Goal: Task Accomplishment & Management: Use online tool/utility

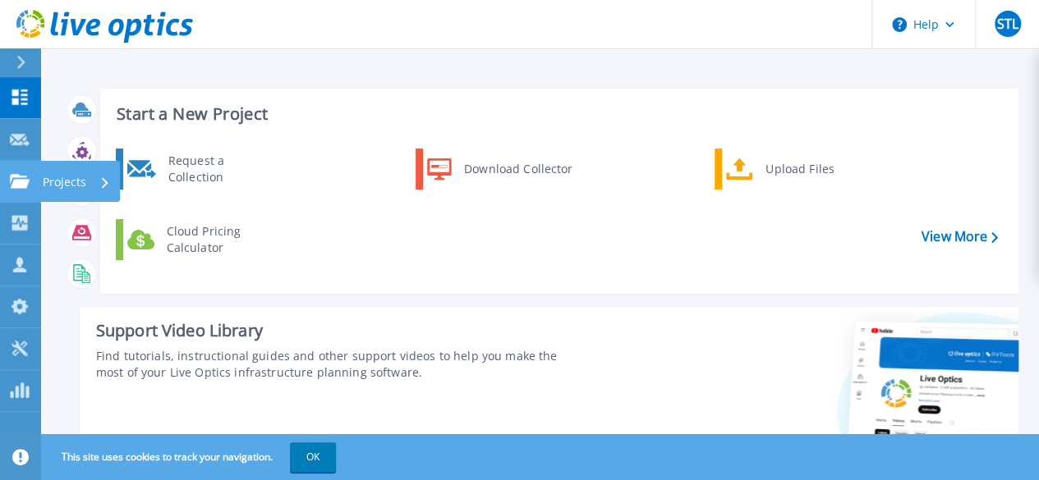
click at [7, 177] on link "Projects Projects" at bounding box center [20, 182] width 41 height 42
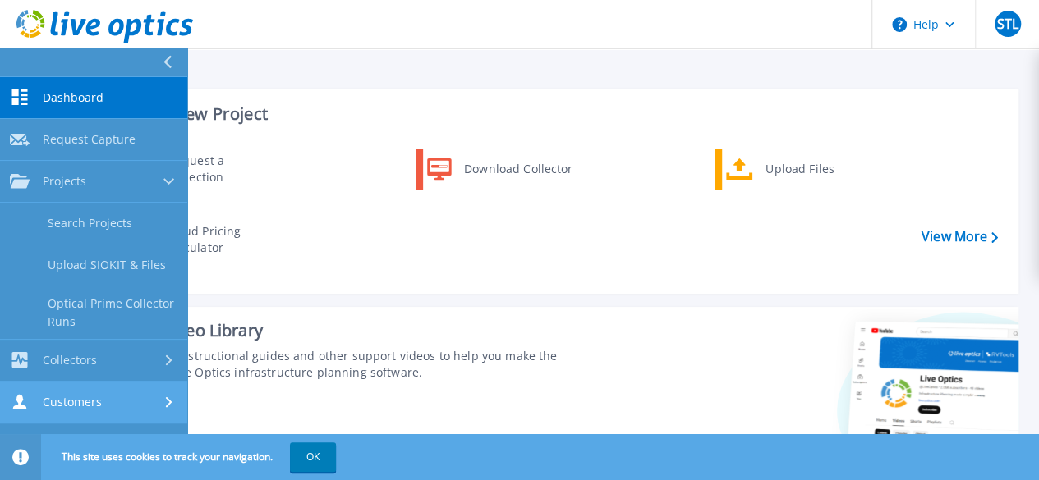
click at [31, 390] on link "Customers Customers" at bounding box center [93, 403] width 187 height 42
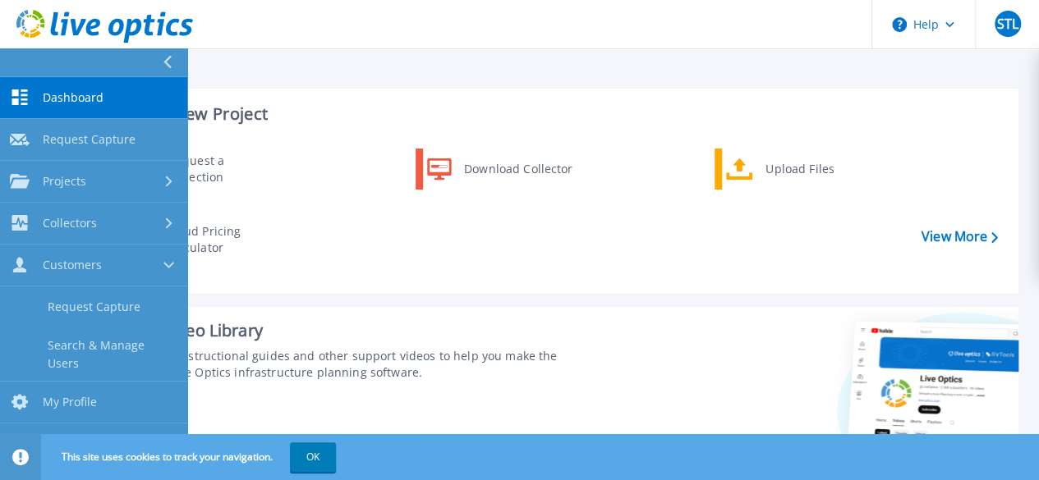
click at [596, 299] on div "Start a New Project Request a Collection Download Collector Upload Files Cloud …" at bounding box center [540, 293] width 955 height 434
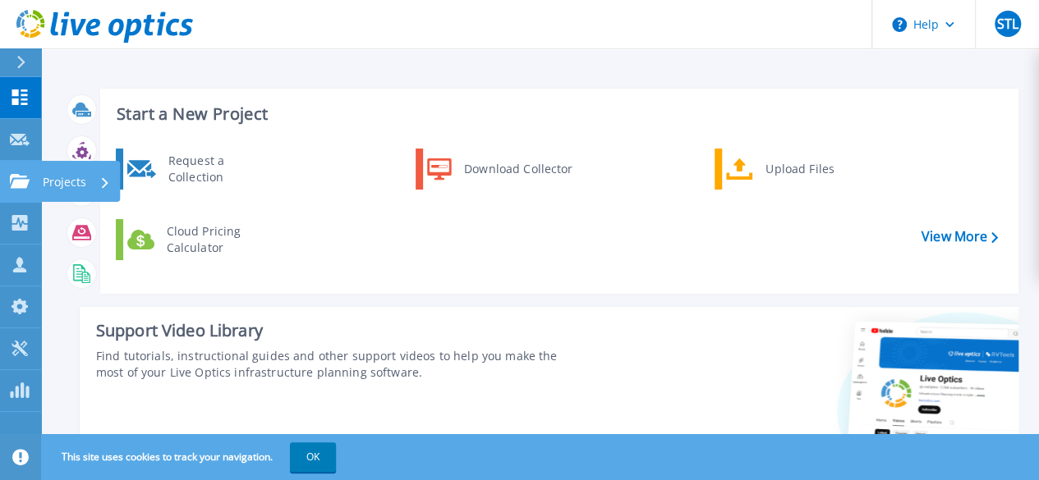
click at [13, 174] on div at bounding box center [20, 181] width 20 height 15
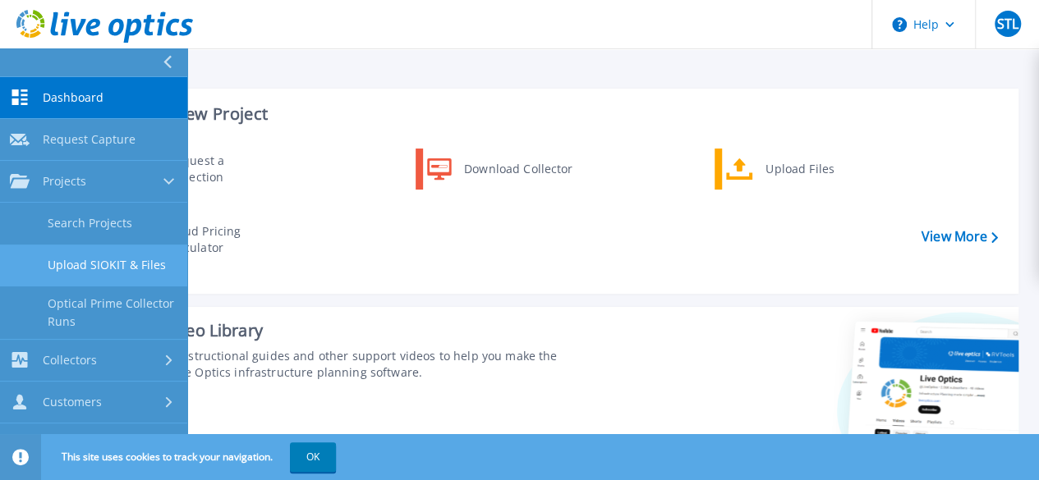
click at [85, 260] on link "Upload SIOKIT & Files" at bounding box center [93, 266] width 187 height 42
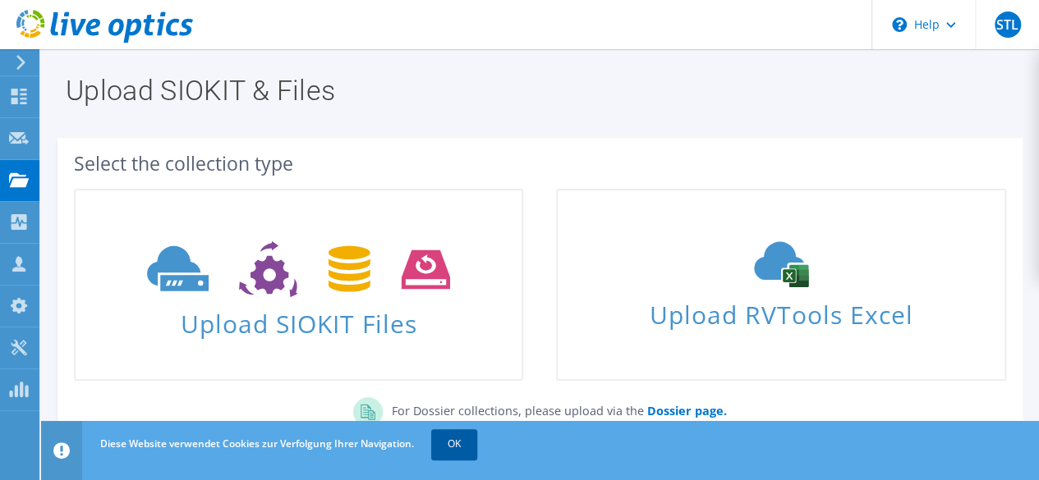
click at [453, 452] on link "OK" at bounding box center [454, 444] width 46 height 30
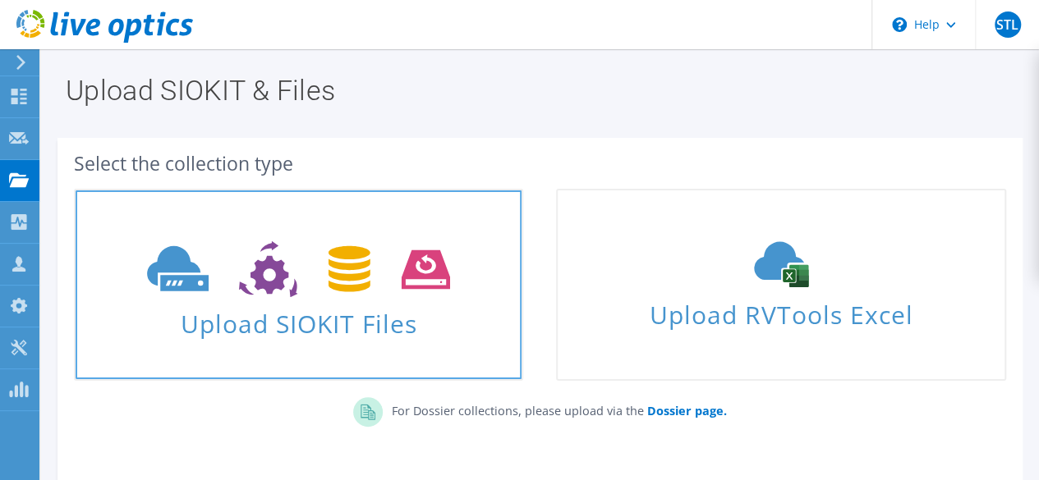
click at [257, 289] on use at bounding box center [298, 269] width 303 height 57
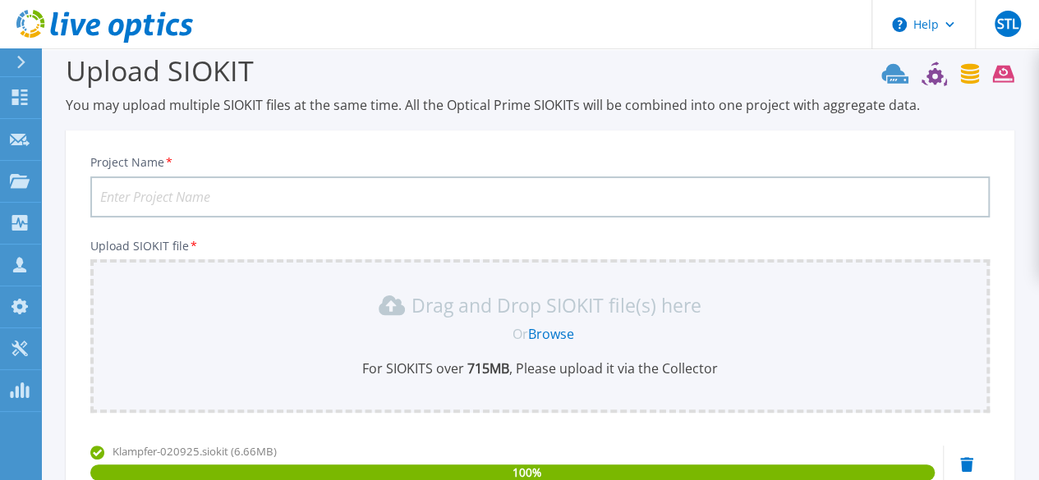
scroll to position [5, 0]
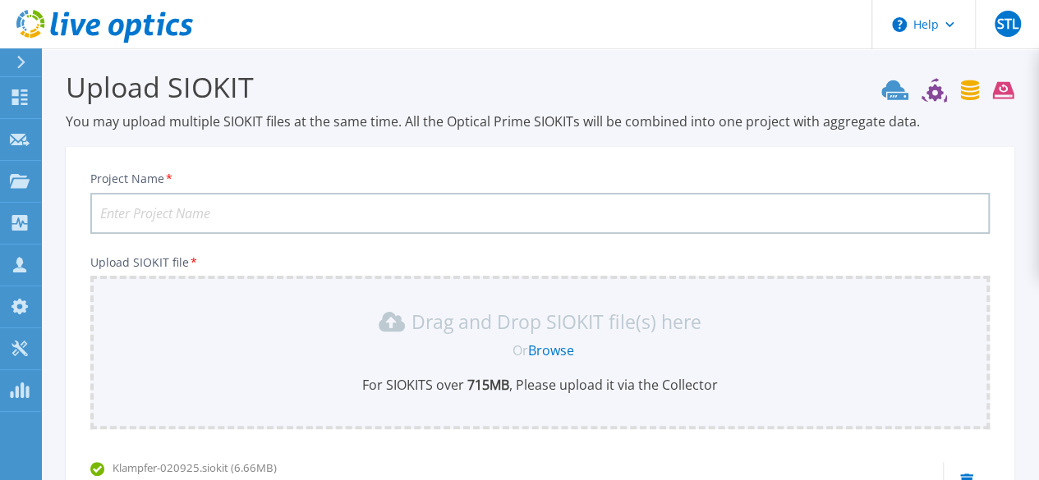
click at [272, 218] on input "Project Name *" at bounding box center [539, 213] width 899 height 41
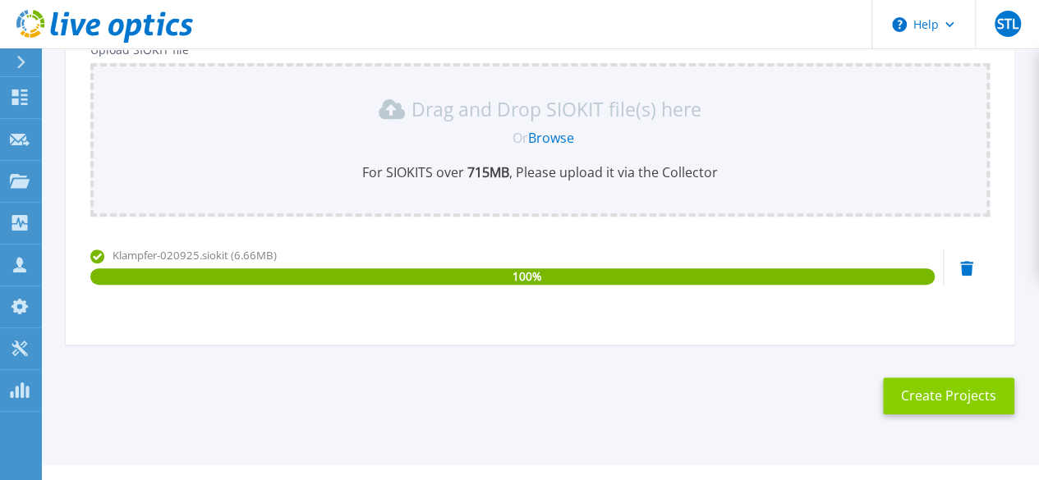
scroll to position [251, 0]
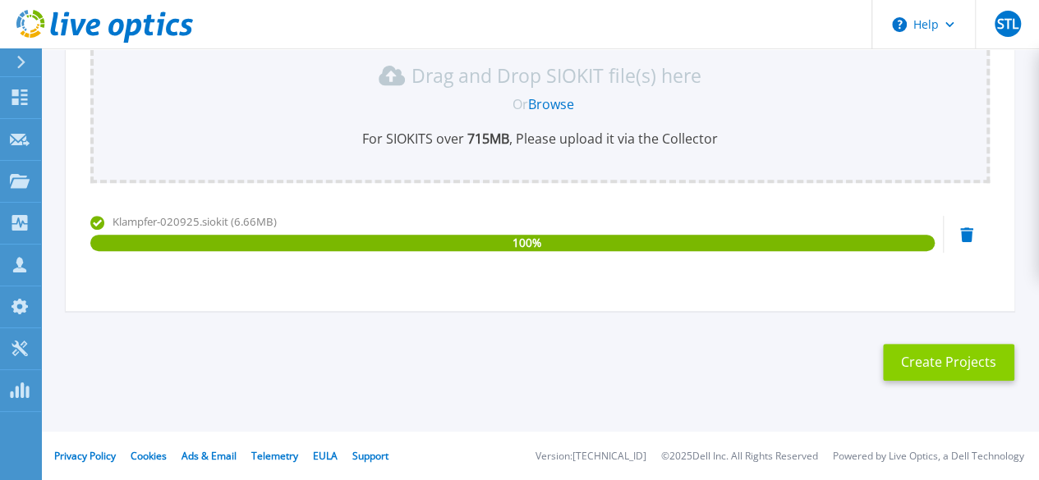
type input "Klampfer Druck"
click at [921, 361] on button "Create Projects" at bounding box center [948, 362] width 131 height 37
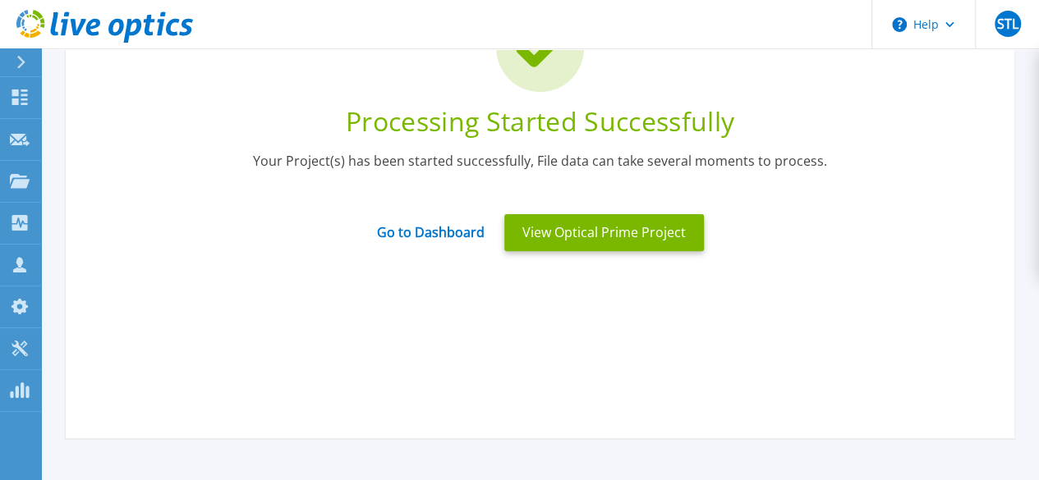
scroll to position [87, 0]
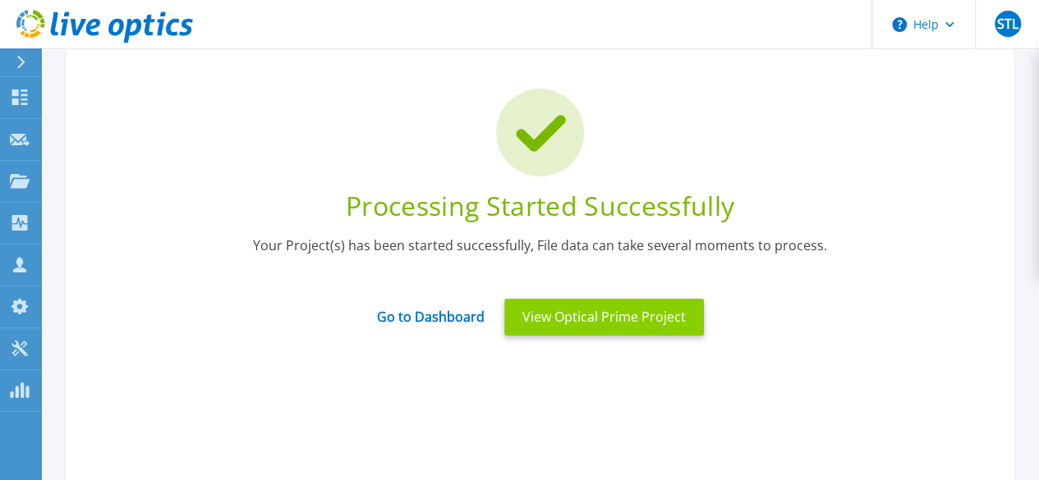
click at [572, 311] on button "View Optical Prime Project" at bounding box center [604, 317] width 200 height 37
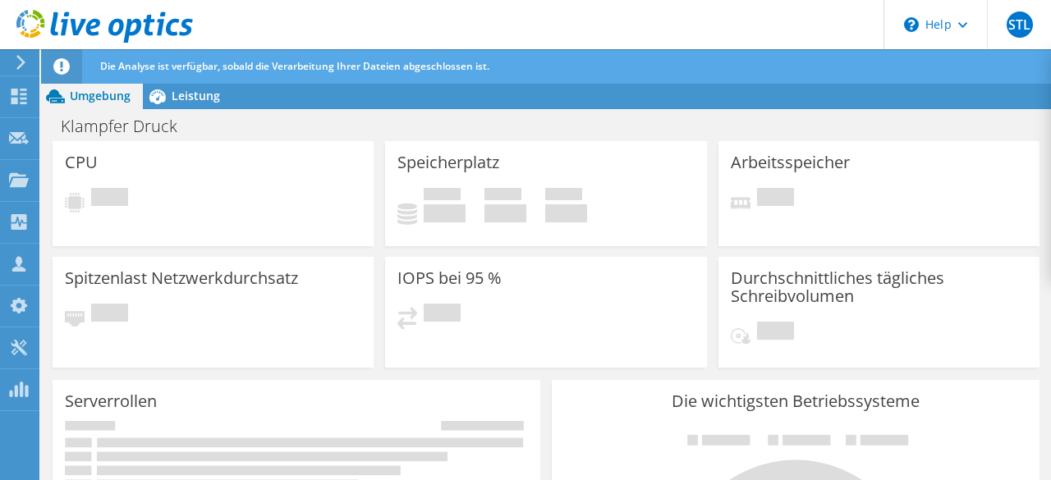
click at [533, 109] on div "Klampfer Druck Drucken" at bounding box center [546, 125] width 1010 height 32
click at [72, 63] on div at bounding box center [61, 66] width 41 height 34
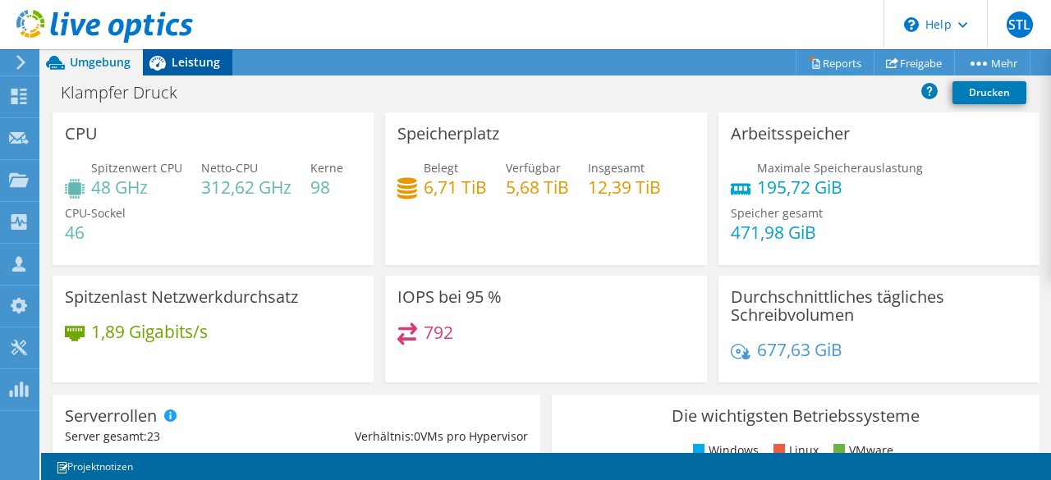
click at [185, 66] on span "Leistung" at bounding box center [196, 62] width 48 height 16
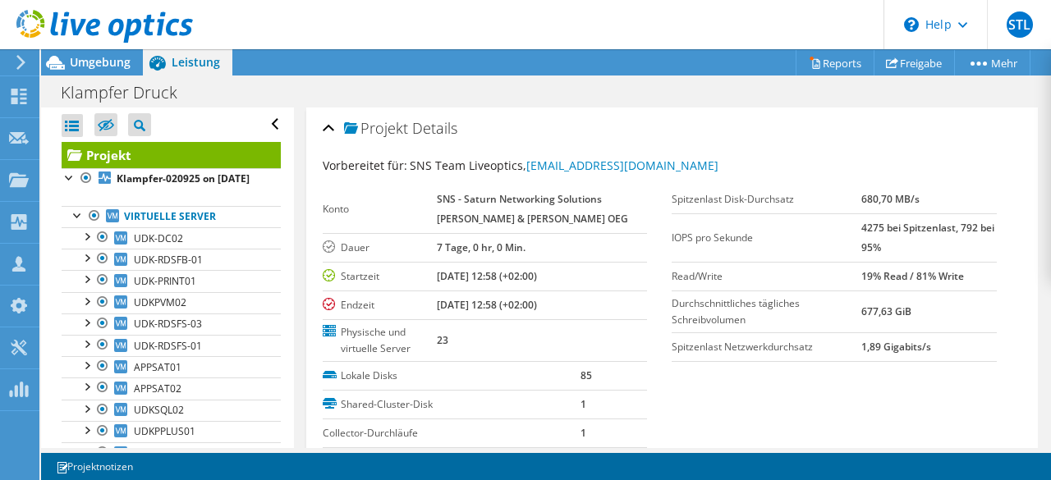
click at [100, 52] on div at bounding box center [96, 27] width 193 height 55
click at [105, 67] on span "Umgebung" at bounding box center [100, 62] width 61 height 16
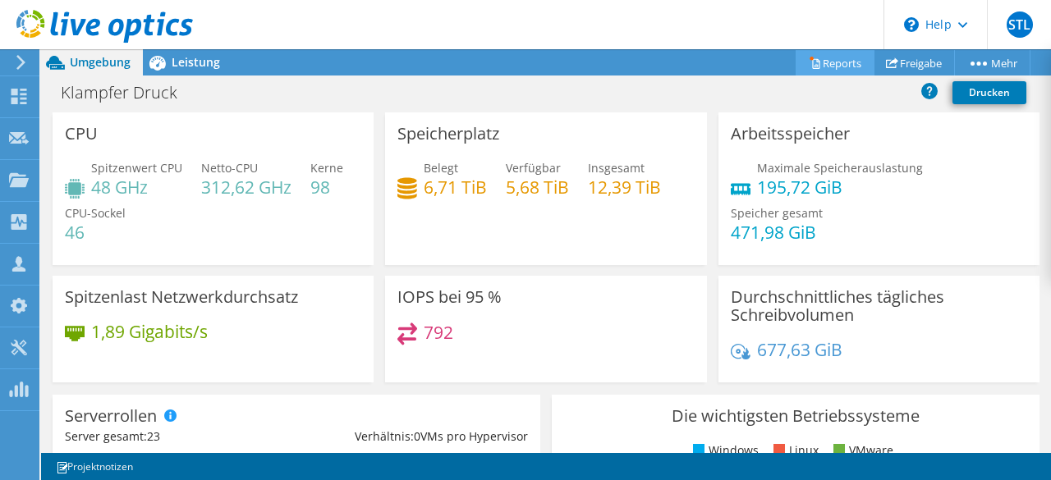
click at [815, 53] on link "Reports" at bounding box center [835, 62] width 79 height 25
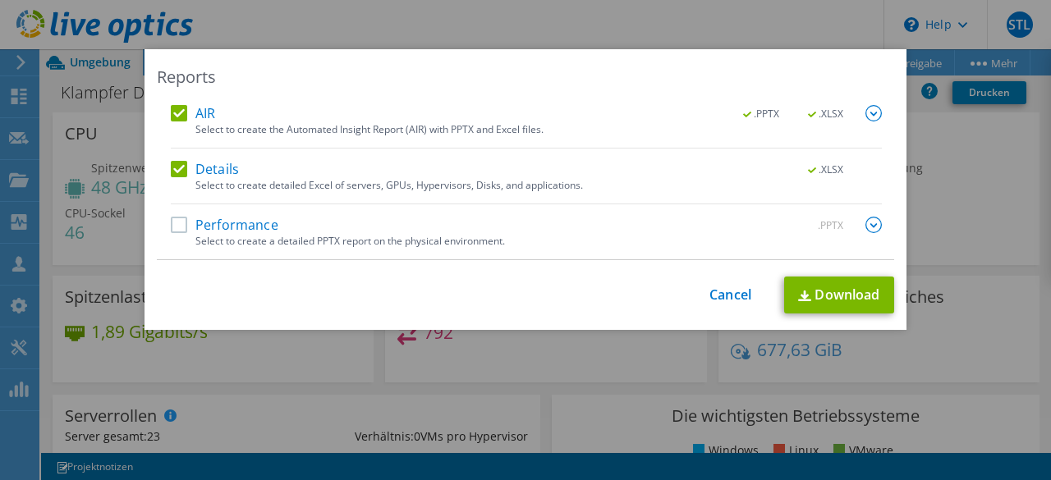
click at [171, 223] on label "Performance" at bounding box center [225, 225] width 108 height 16
click at [0, 0] on input "Performance" at bounding box center [0, 0] width 0 height 0
click at [866, 114] on img at bounding box center [874, 113] width 16 height 16
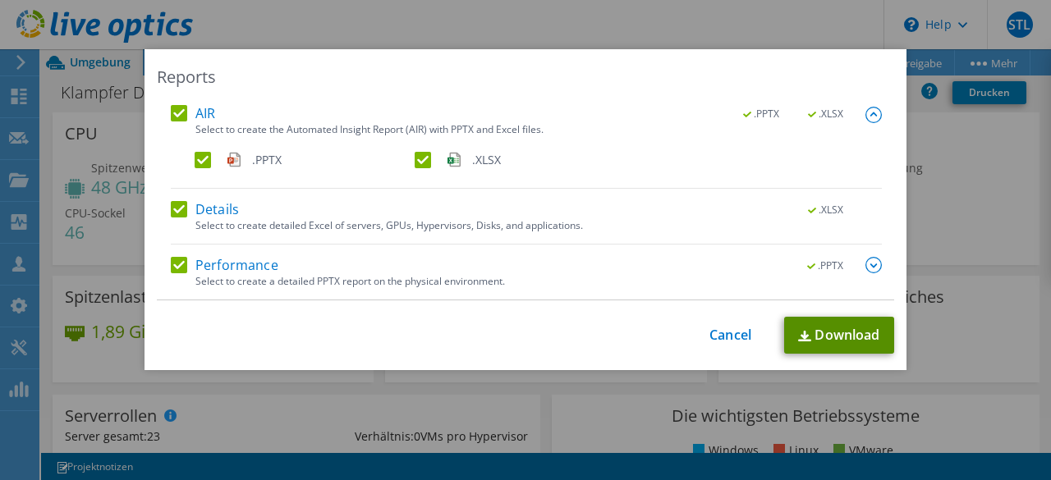
click at [857, 335] on link "Download" at bounding box center [839, 335] width 110 height 37
